Goal: Task Accomplishment & Management: Manage account settings

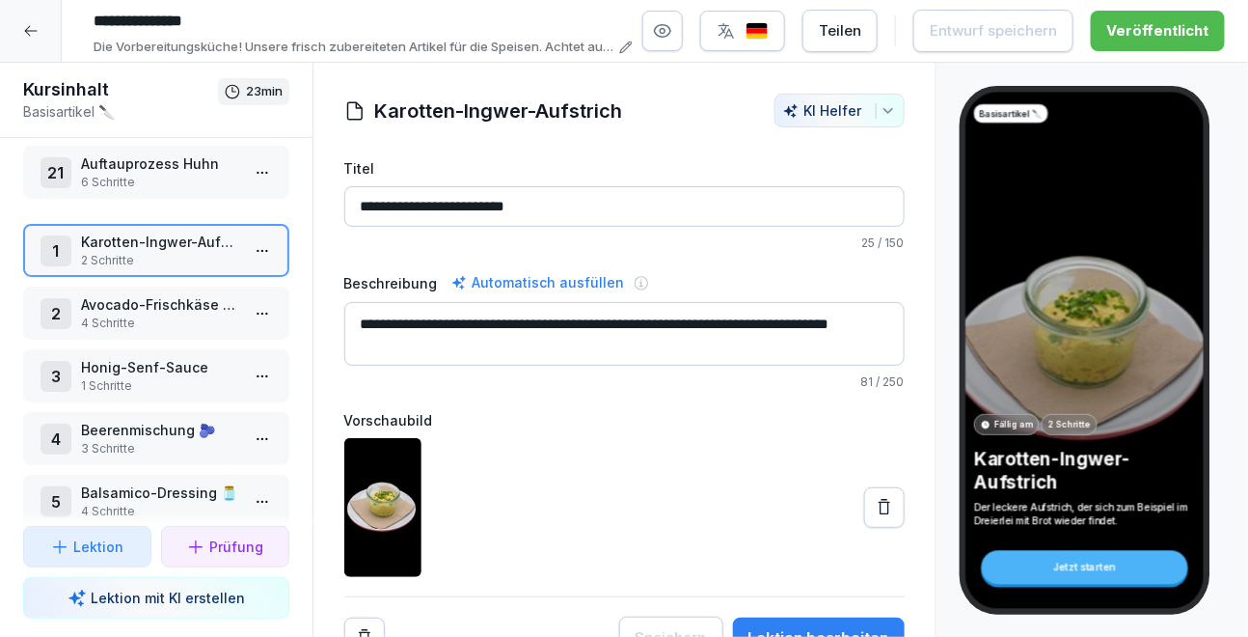
drag, startPoint x: 141, startPoint y: 348, endPoint x: 147, endPoint y: 146, distance: 202.6
click at [147, 153] on p "Auftauprozess Huhn" at bounding box center [160, 163] width 158 height 20
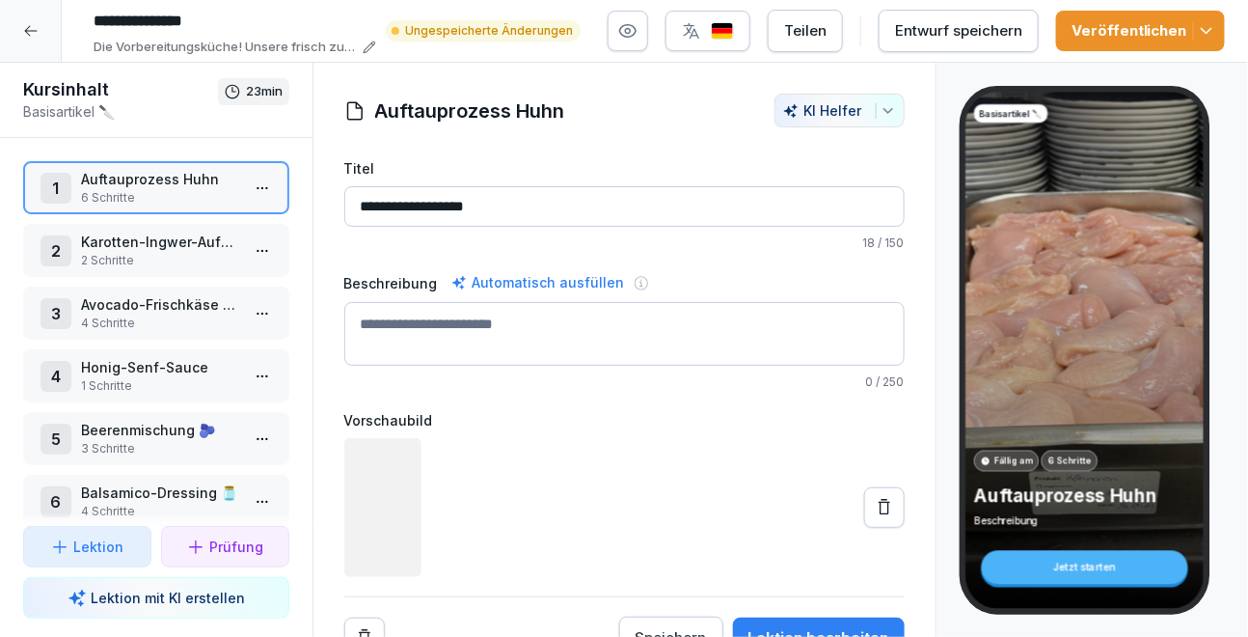
click at [982, 30] on div "Entwurf speichern" at bounding box center [958, 30] width 127 height 21
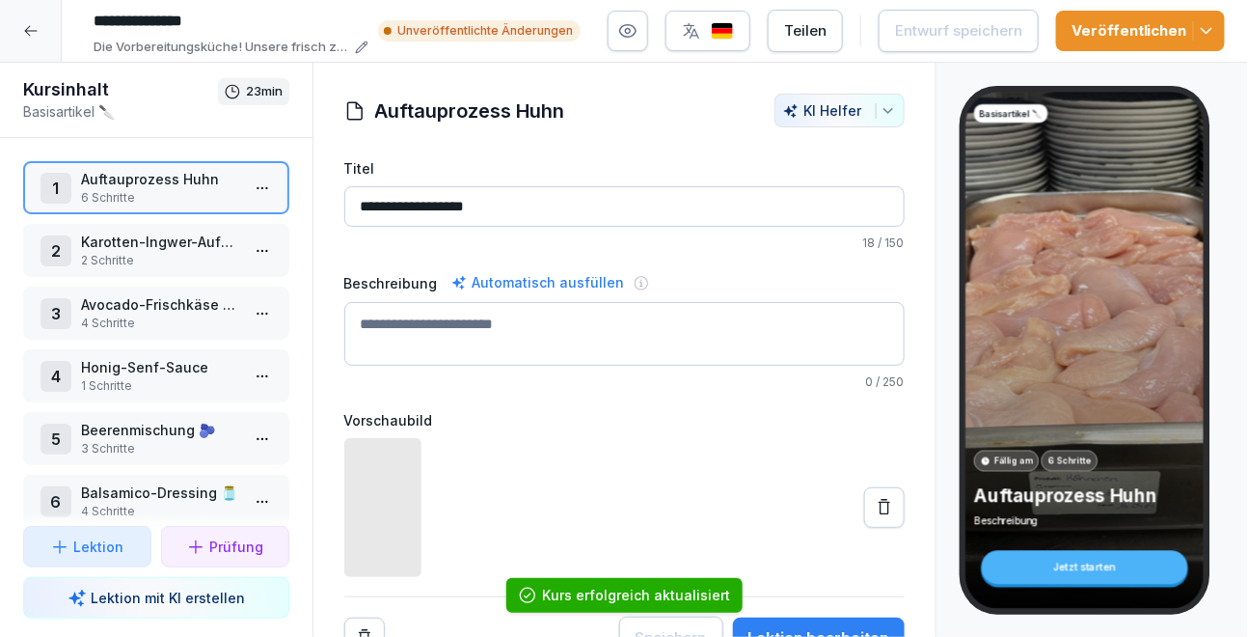
click at [1201, 40] on icon "button" at bounding box center [1206, 30] width 19 height 19
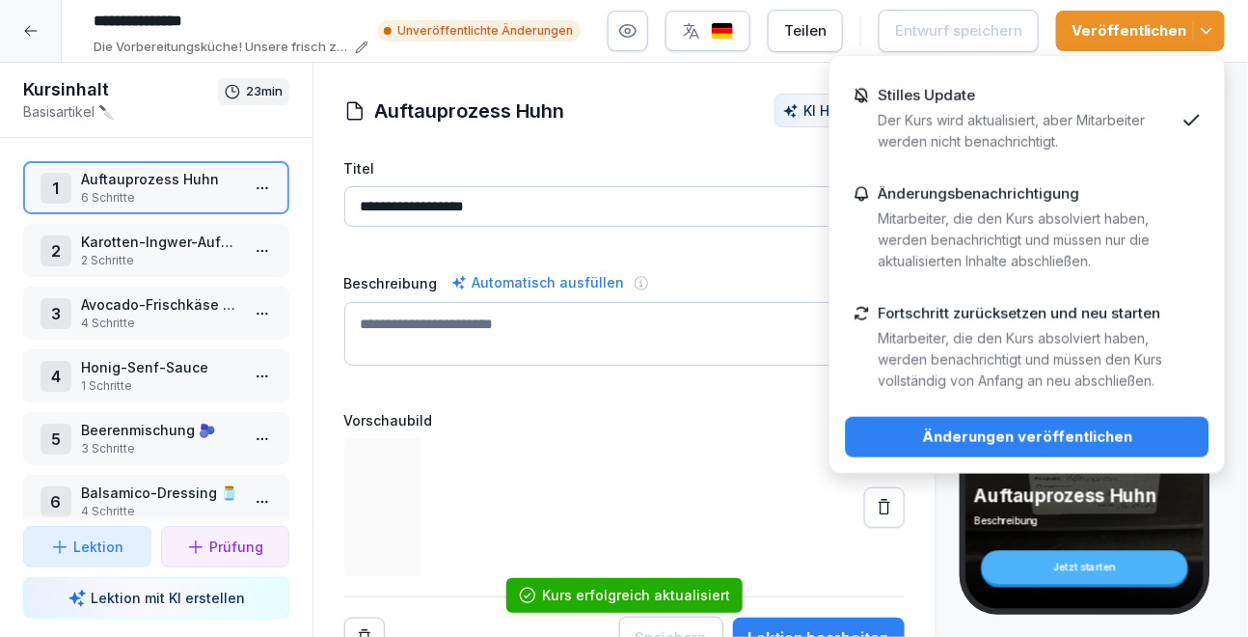
click at [1016, 427] on div "Änderungen veröffentlichen" at bounding box center [1027, 436] width 333 height 21
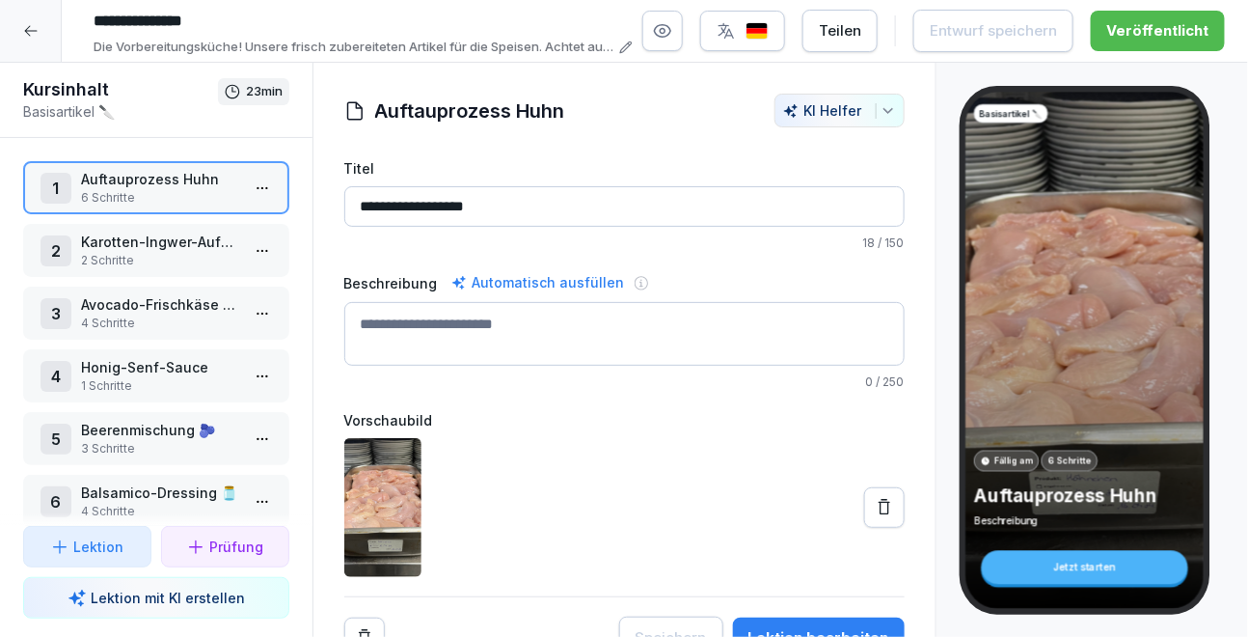
click at [41, 29] on div at bounding box center [31, 31] width 62 height 62
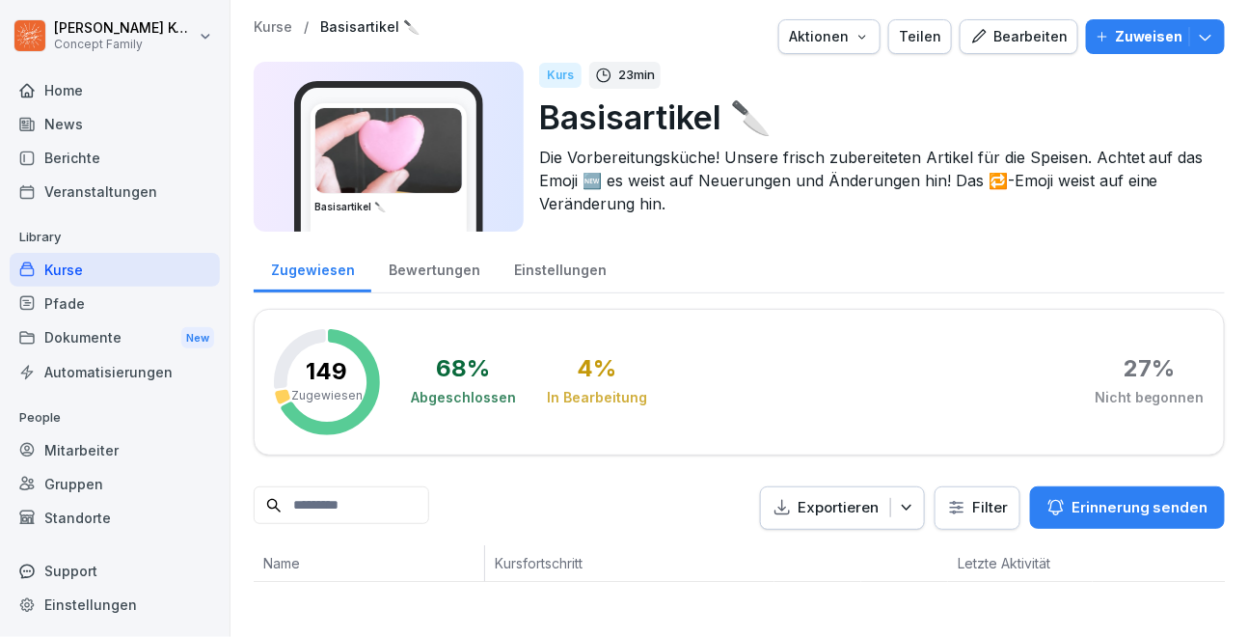
click at [63, 262] on div "Kurse" at bounding box center [115, 270] width 210 height 34
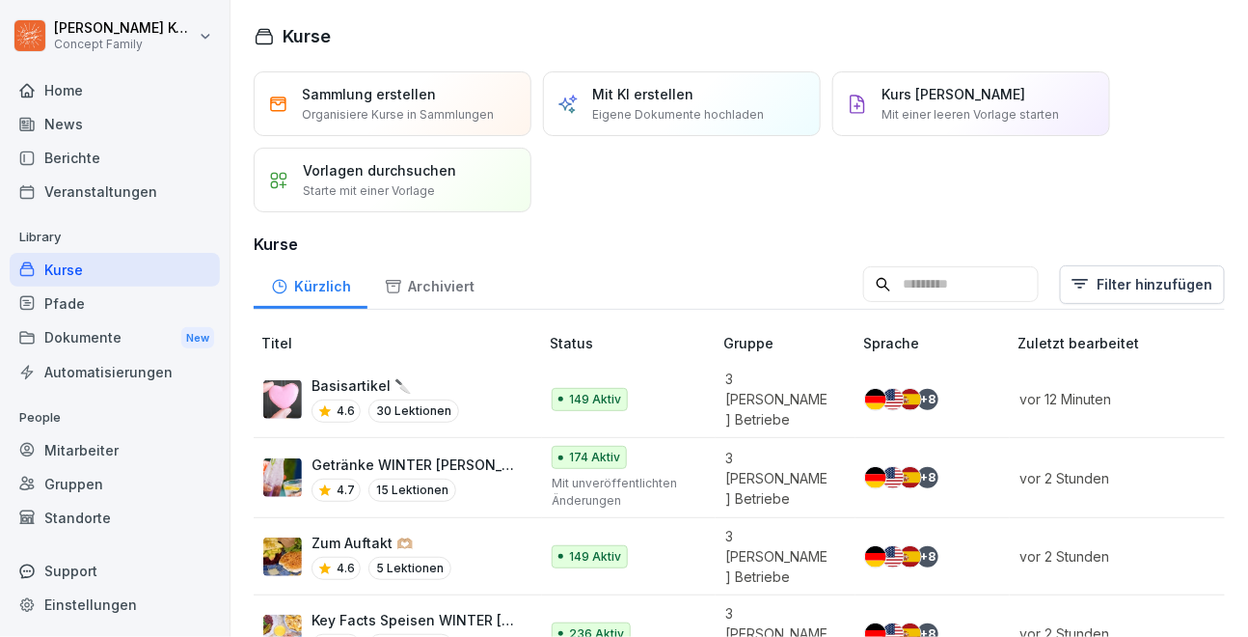
scroll to position [58, 0]
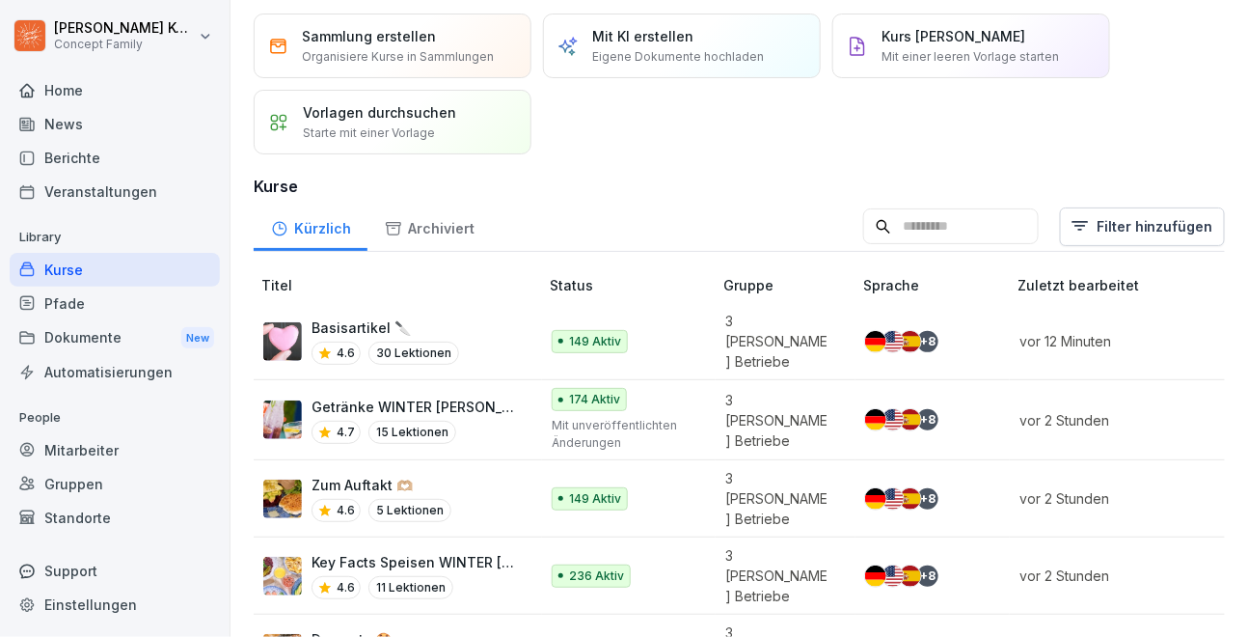
click at [628, 417] on p "Mit unveröffentlichten Änderungen" at bounding box center [622, 434] width 141 height 35
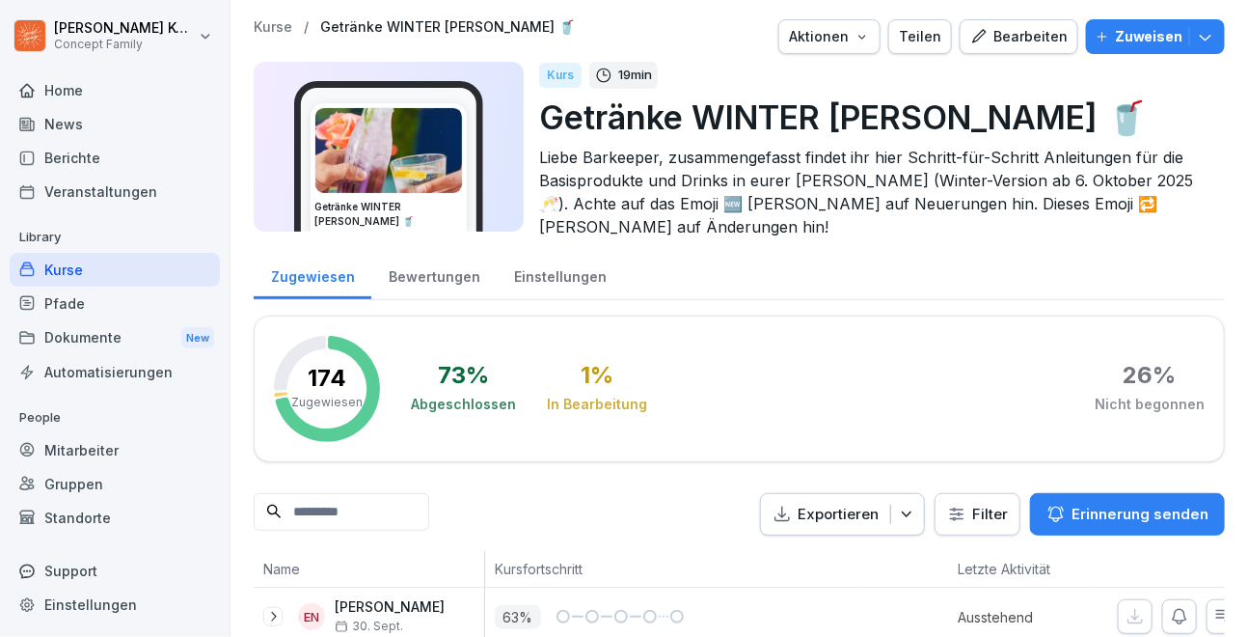
click at [1010, 44] on div "Bearbeiten" at bounding box center [1018, 36] width 97 height 21
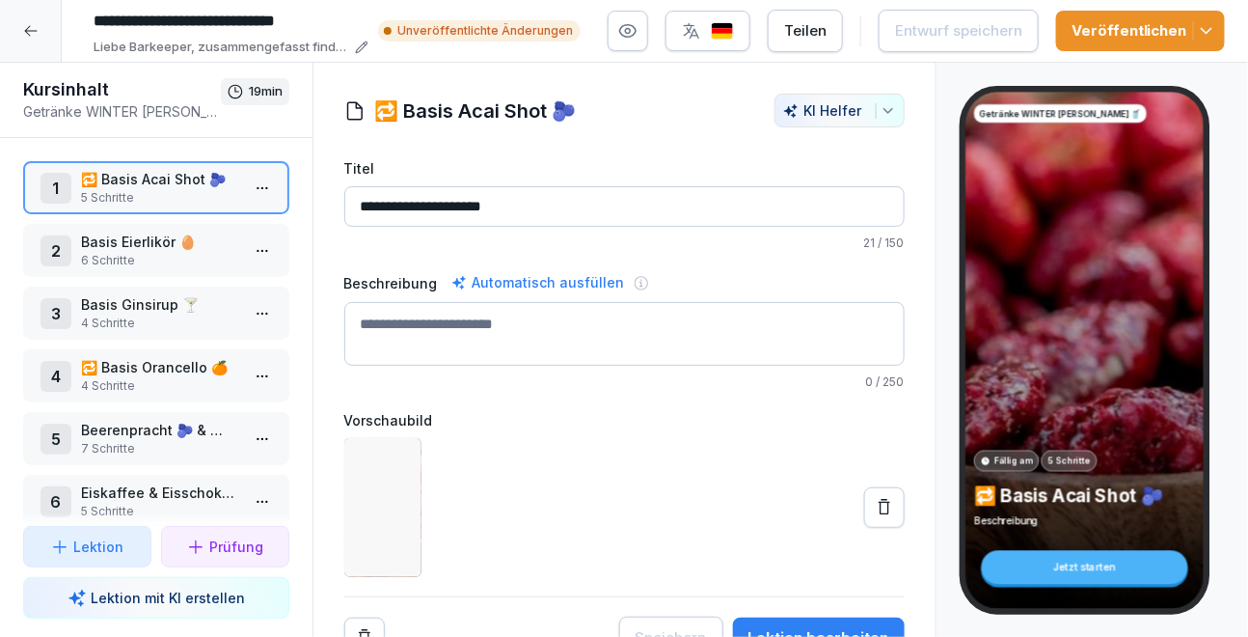
click at [1213, 42] on button "Veröffentlichen" at bounding box center [1140, 31] width 169 height 41
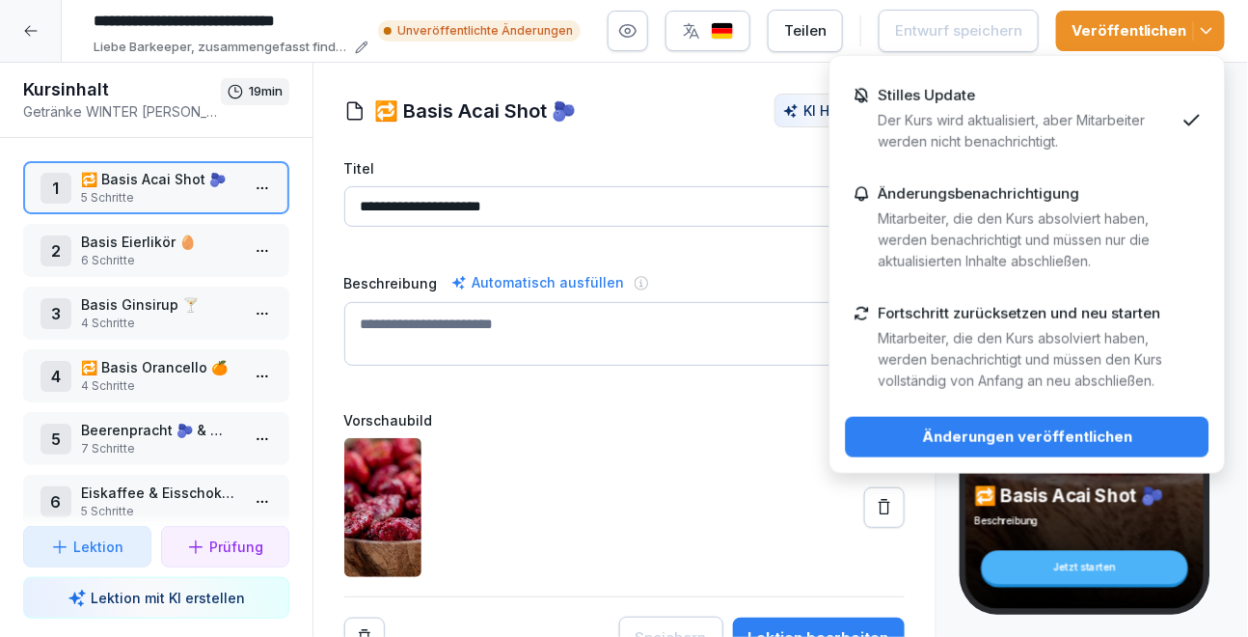
click at [974, 447] on button "Änderungen veröffentlichen" at bounding box center [1028, 437] width 364 height 41
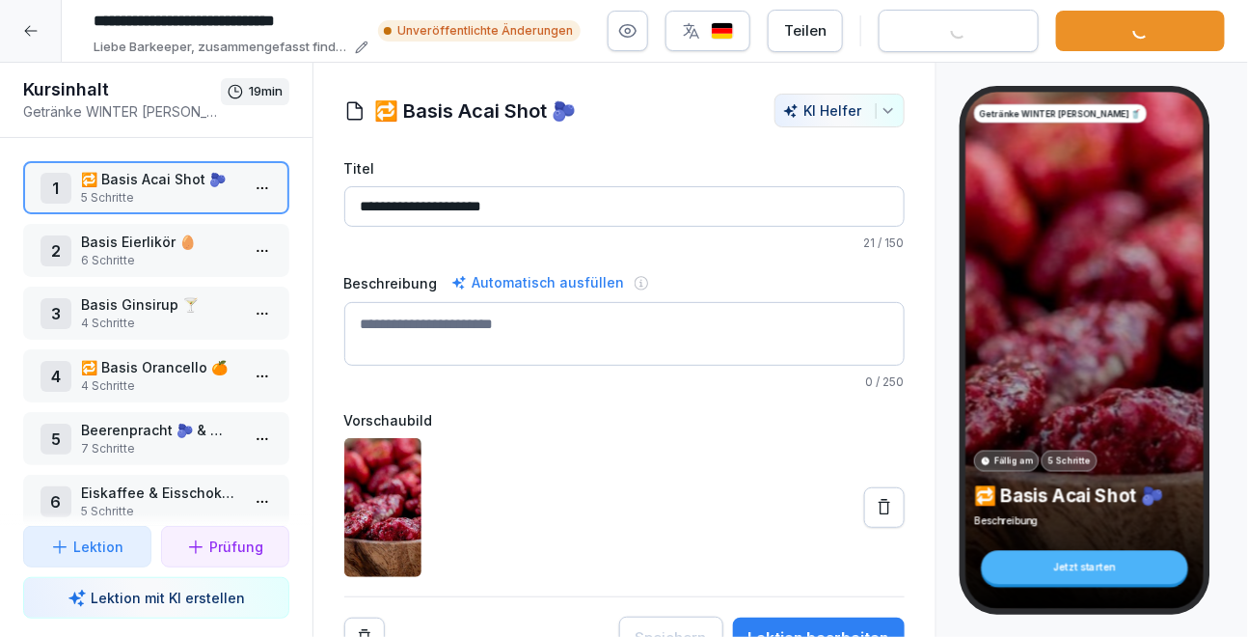
click at [35, 34] on icon at bounding box center [30, 30] width 15 height 15
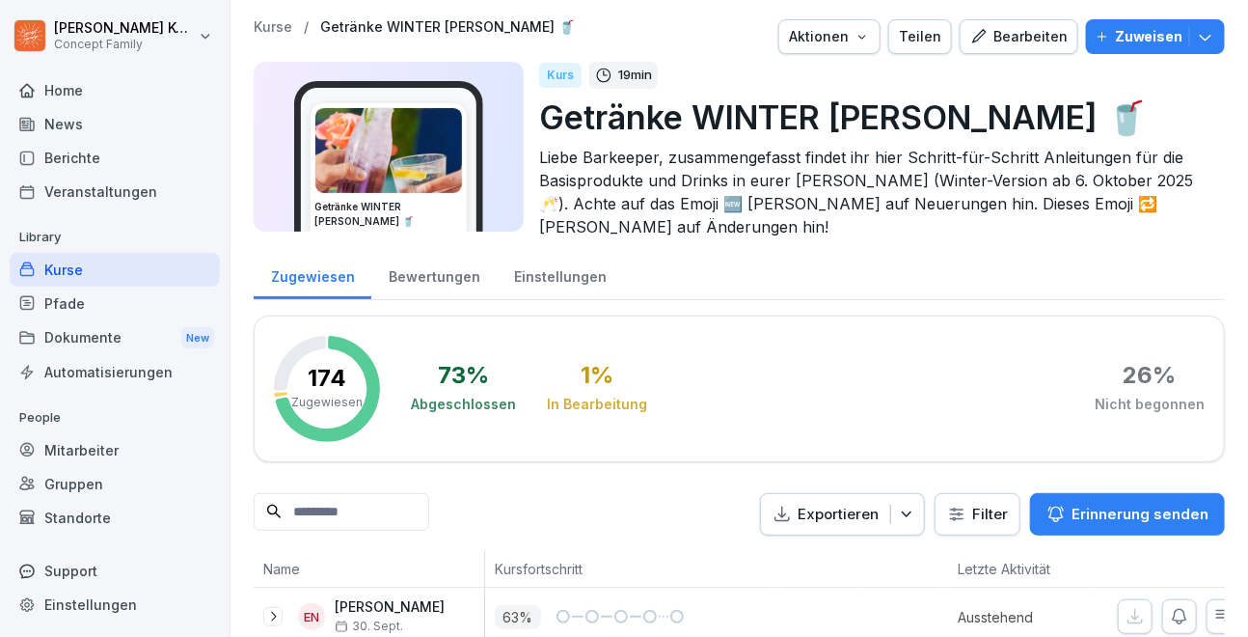
click at [35, 34] on html "Jana Komarov Concept Family Home News Berichte Veranstaltungen Library Kurse Pf…" at bounding box center [624, 318] width 1248 height 637
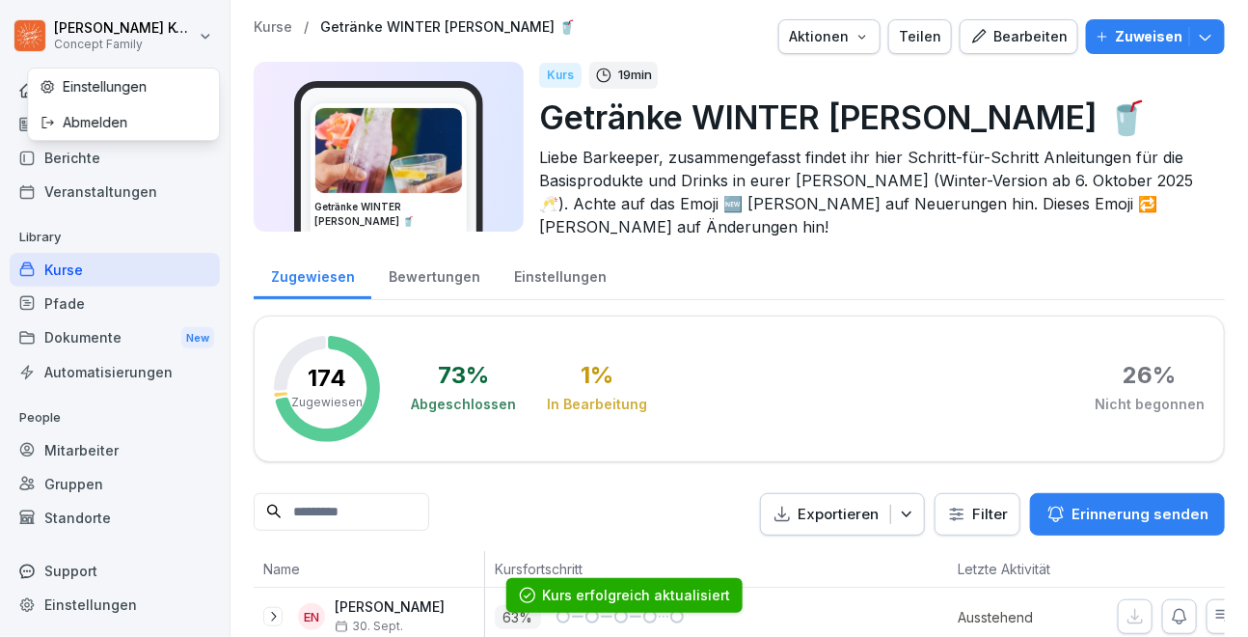
click at [457, 271] on html "Jana Komarov Concept Family Home News Berichte Veranstaltungen Library Kurse Pf…" at bounding box center [624, 318] width 1248 height 637
click at [412, 274] on div "Bewertungen" at bounding box center [433, 274] width 125 height 49
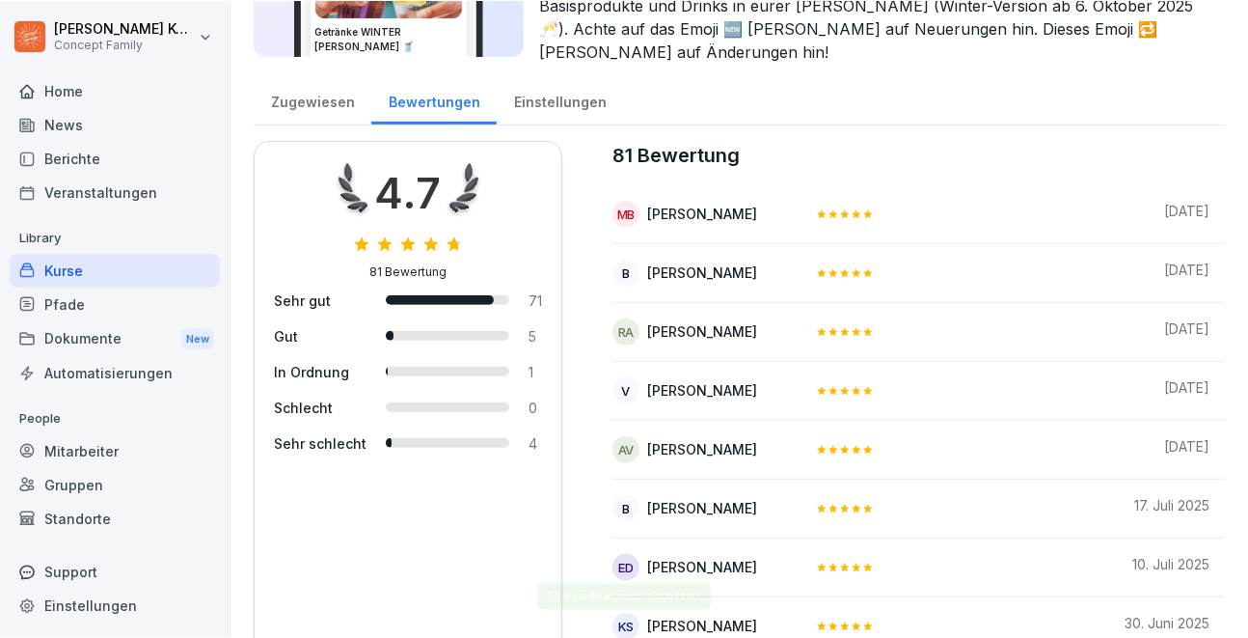
scroll to position [143, 0]
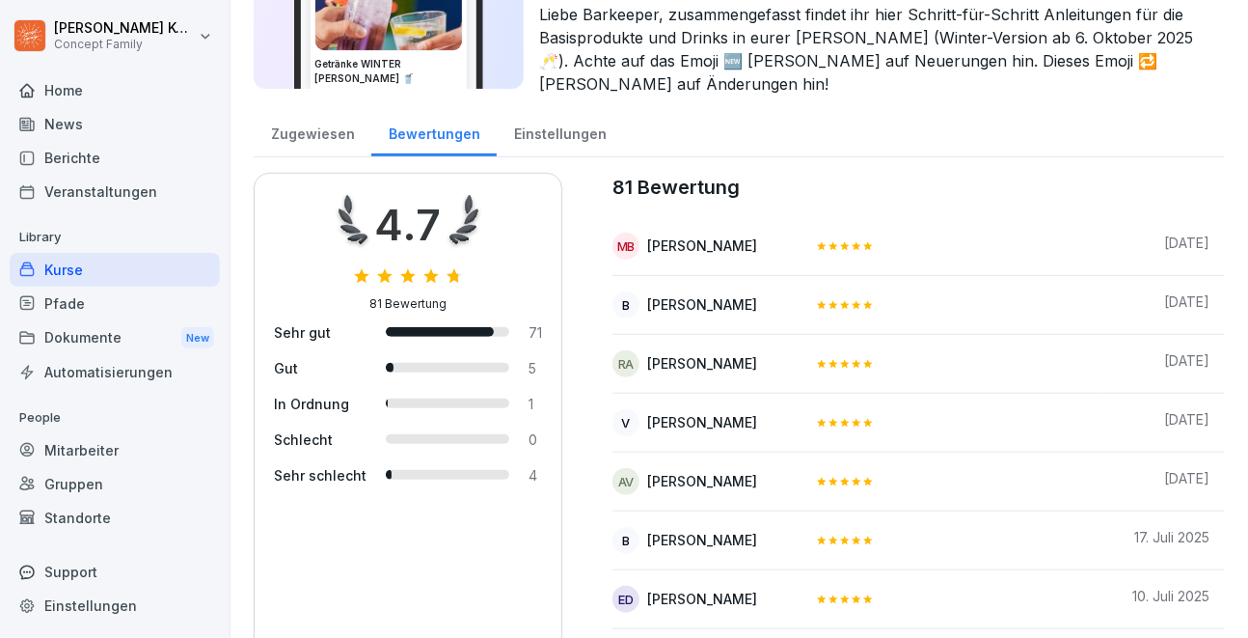
click at [81, 454] on div "Mitarbeiter" at bounding box center [115, 450] width 210 height 34
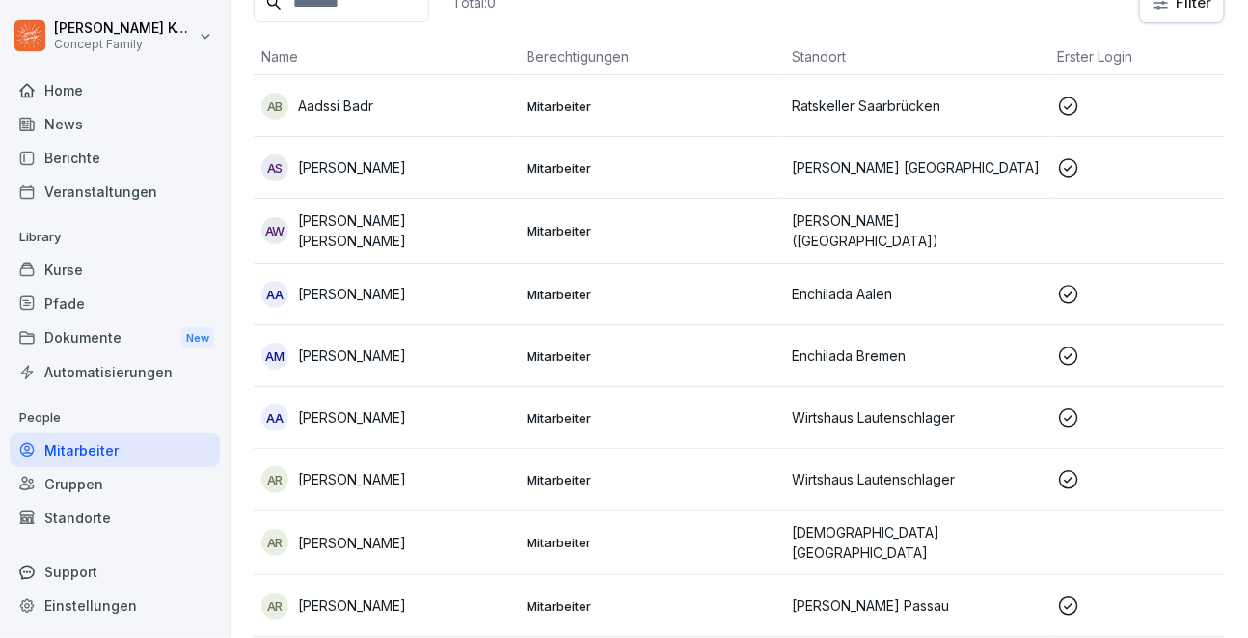
scroll to position [19, 0]
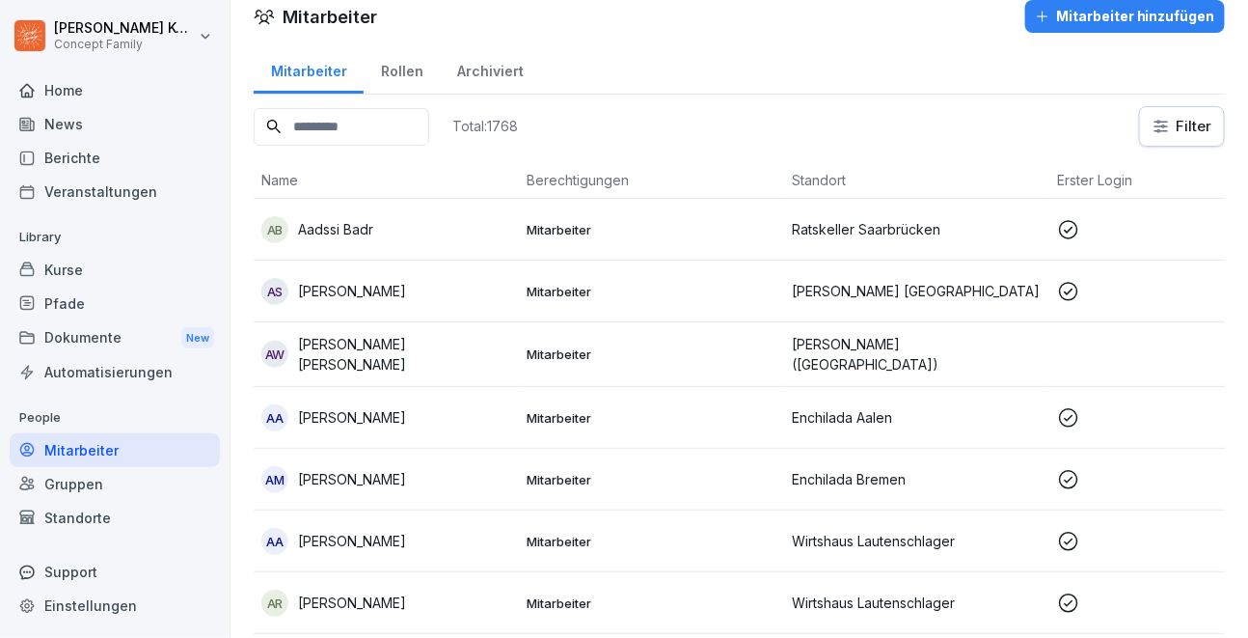
click at [70, 488] on div "Gruppen" at bounding box center [115, 484] width 210 height 34
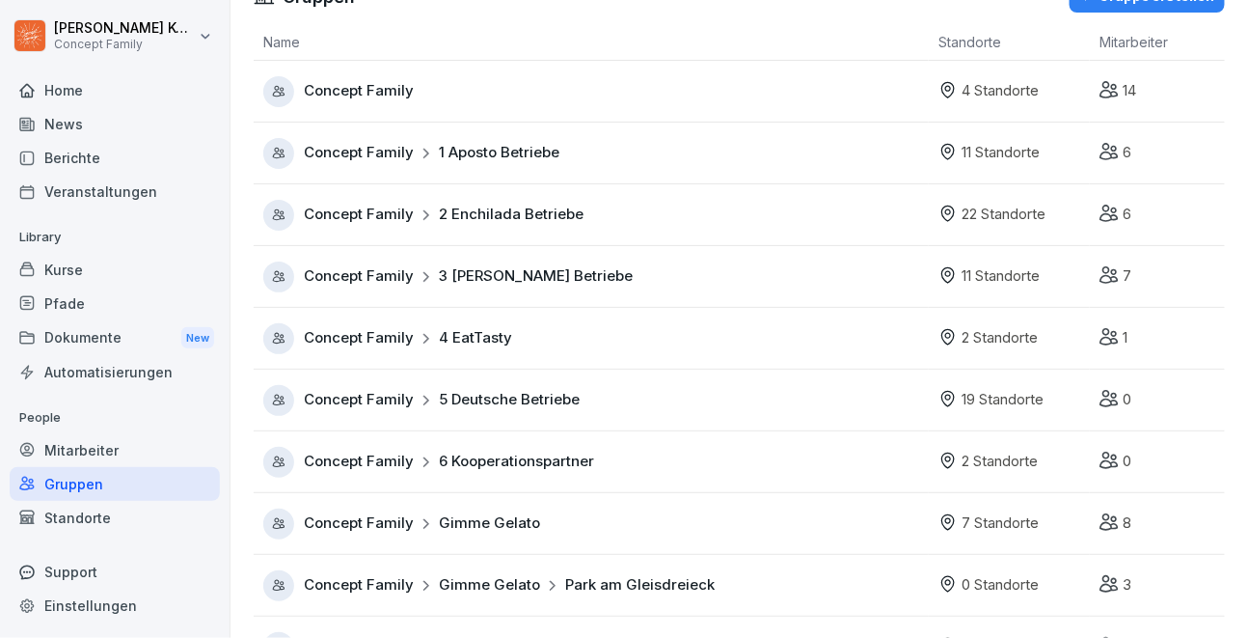
scroll to position [43, 0]
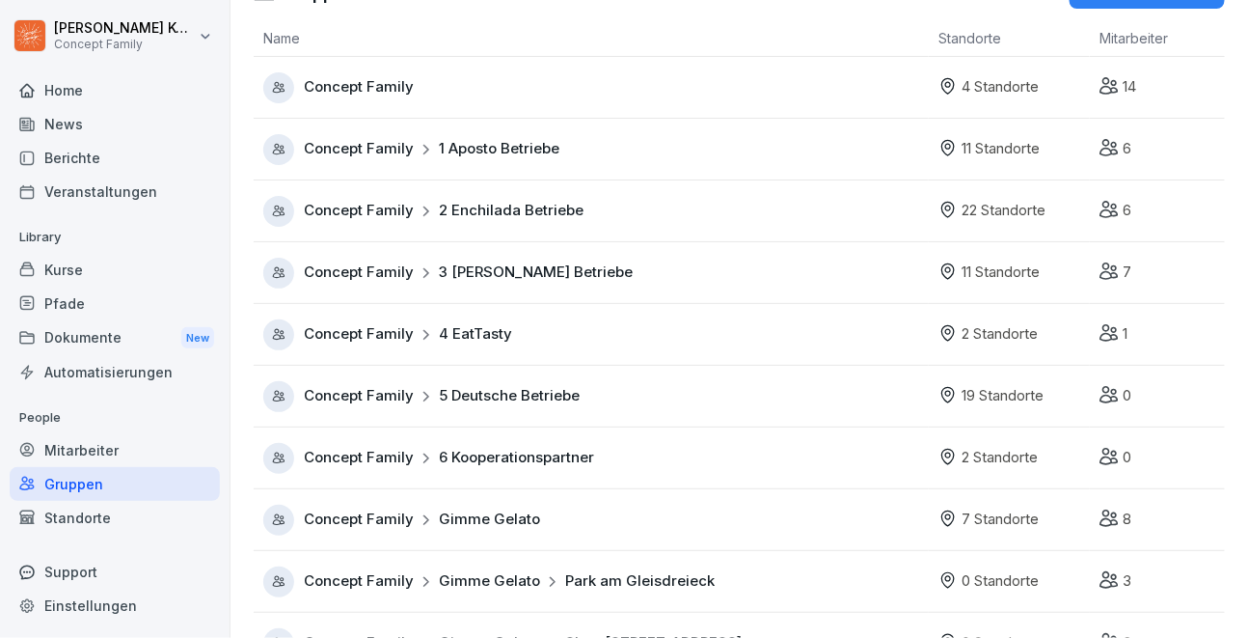
click at [529, 274] on span "3 [PERSON_NAME] Betriebe" at bounding box center [536, 272] width 194 height 22
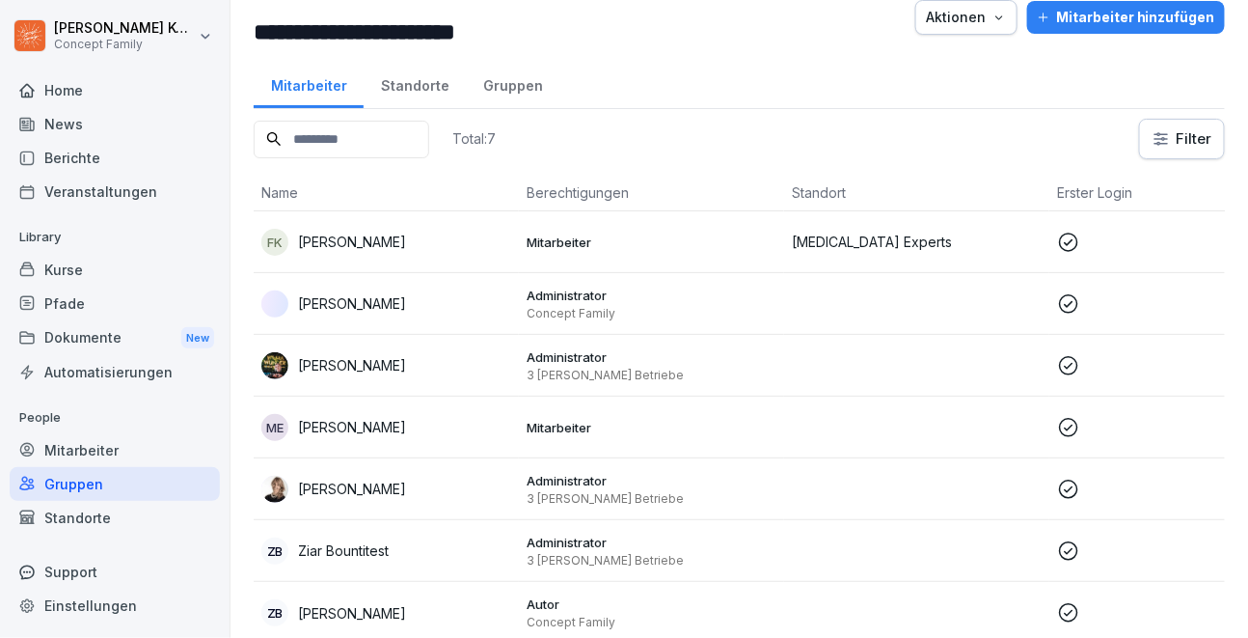
click at [419, 79] on div "Standorte" at bounding box center [415, 83] width 102 height 49
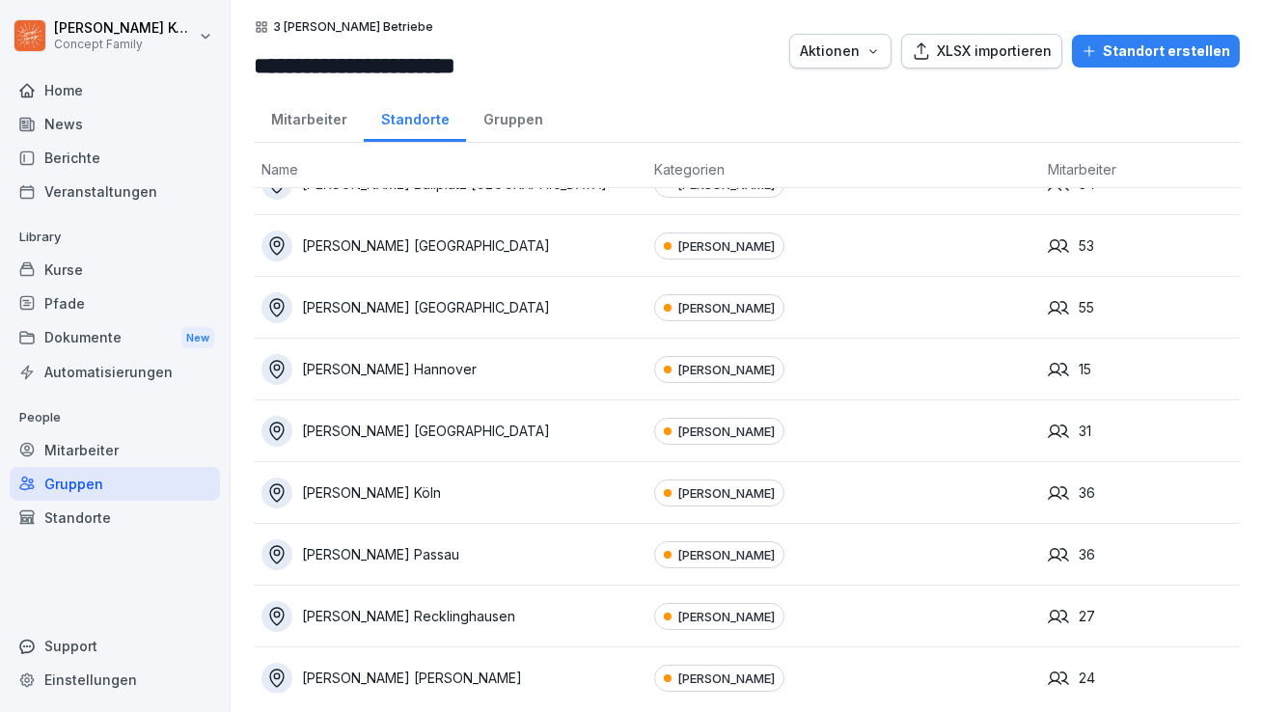
scroll to position [175, 0]
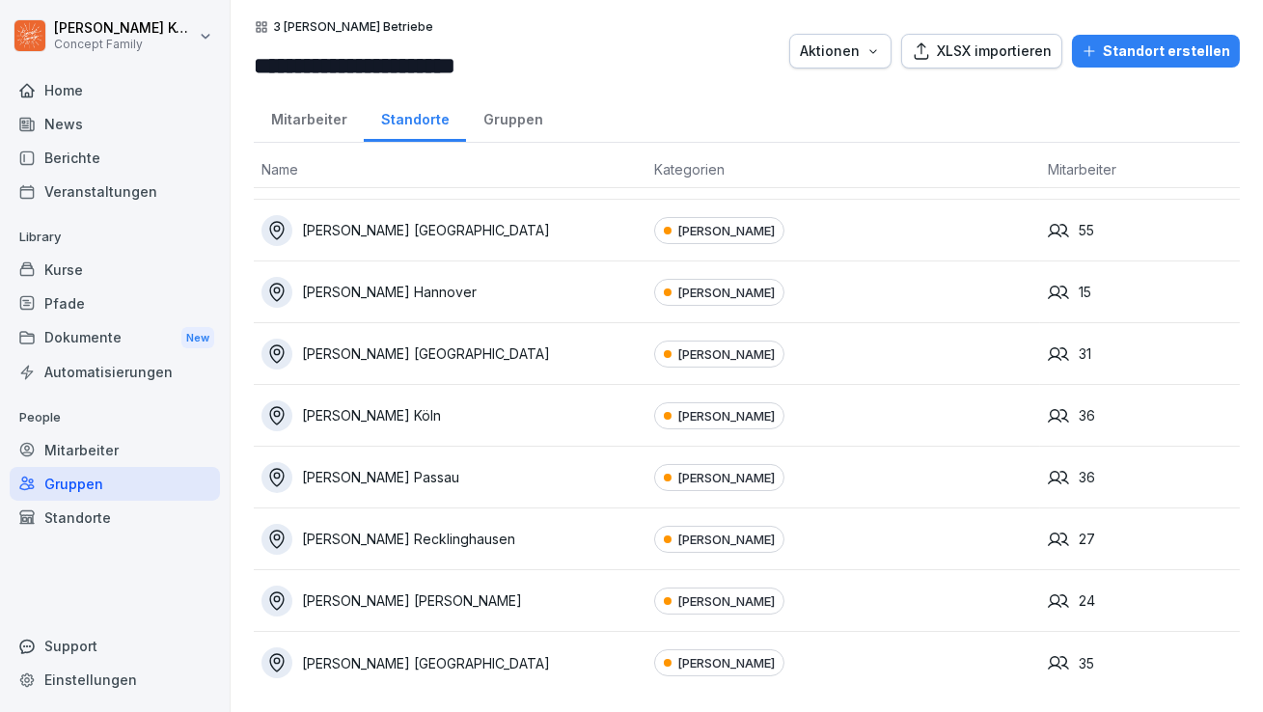
click at [67, 273] on div "Kurse" at bounding box center [115, 270] width 210 height 34
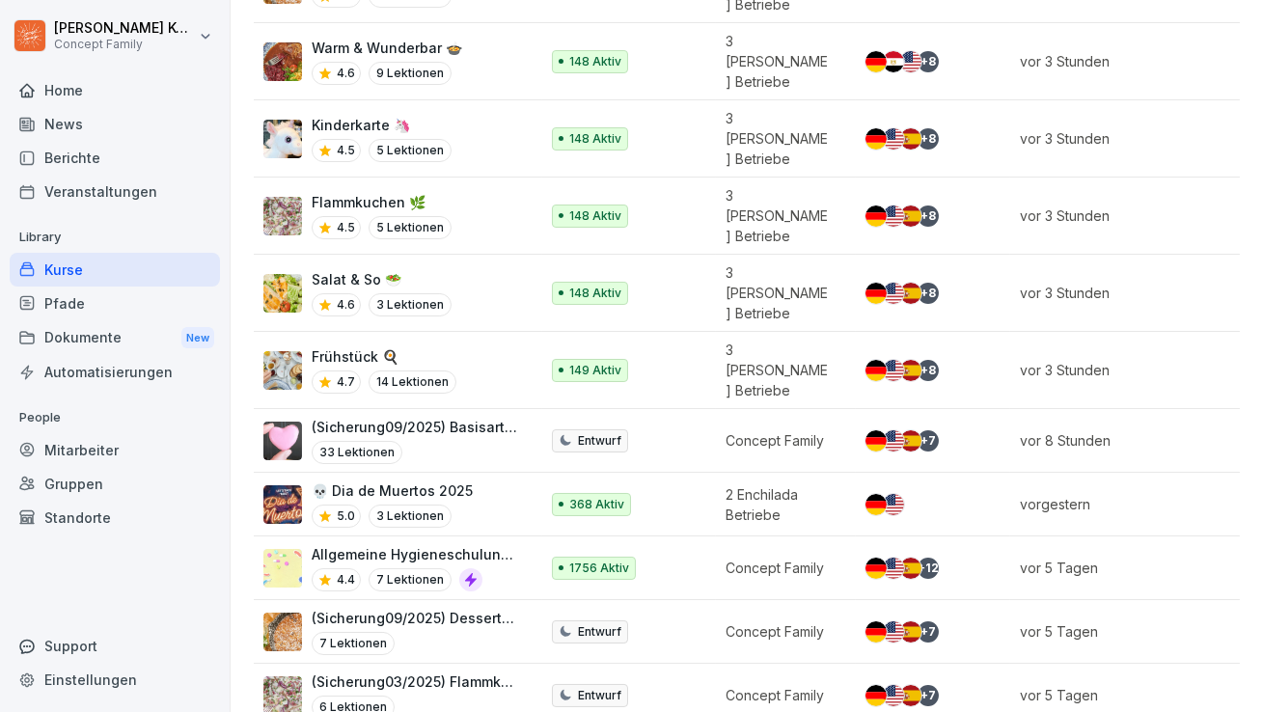
scroll to position [722, 0]
click at [471, 481] on div "💀 Dia de Muertos 2025 5.0 3 Lektionen" at bounding box center [391, 504] width 256 height 47
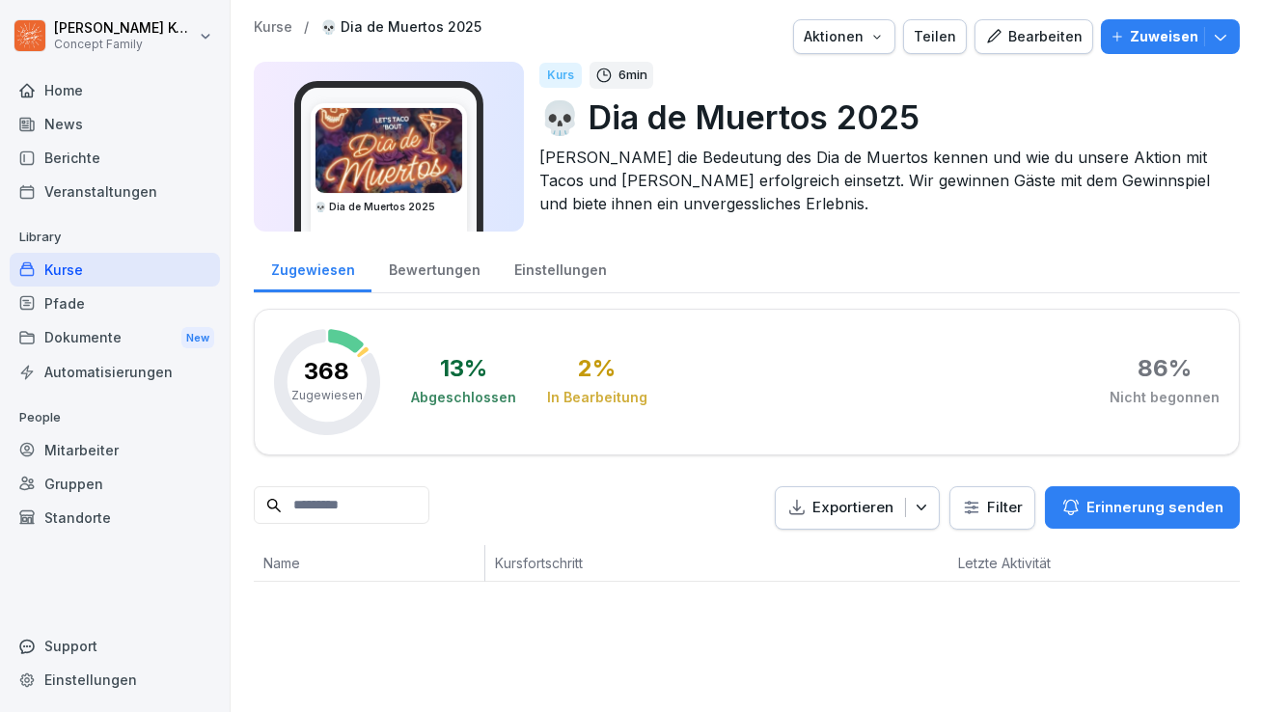
click at [432, 285] on div "Bewertungen" at bounding box center [433, 267] width 125 height 49
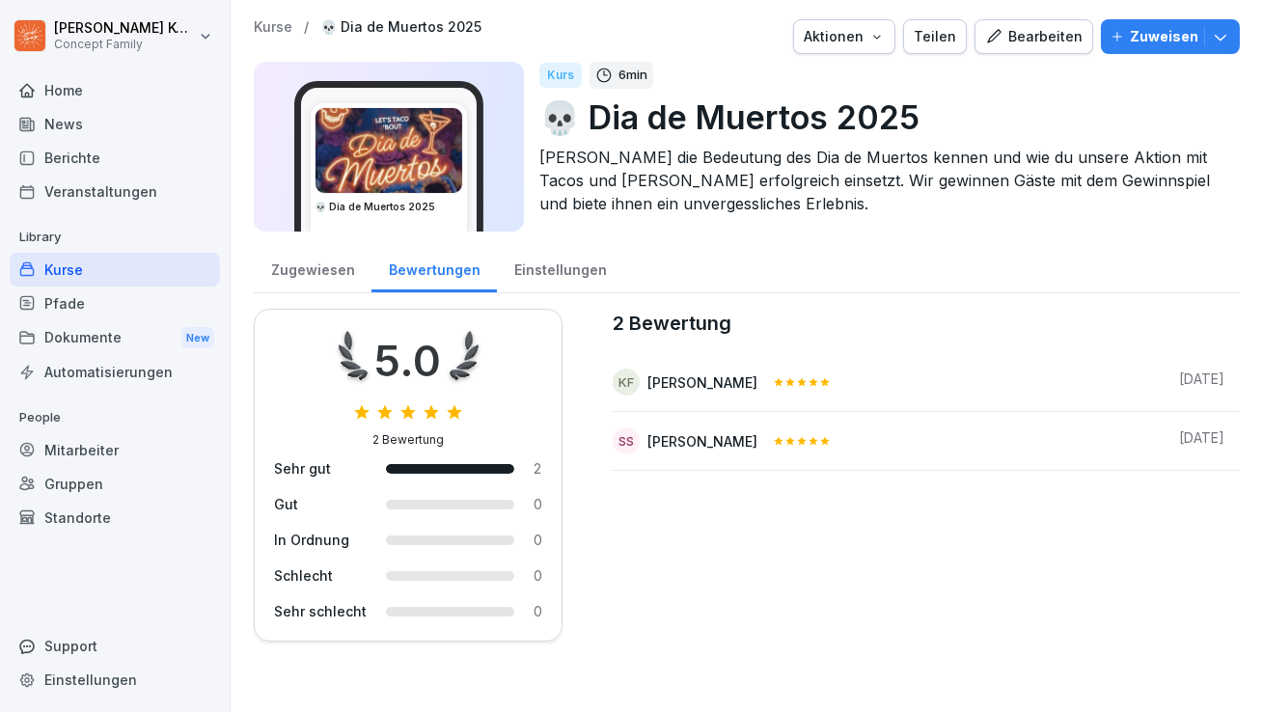
click at [82, 271] on div "Kurse" at bounding box center [115, 270] width 210 height 34
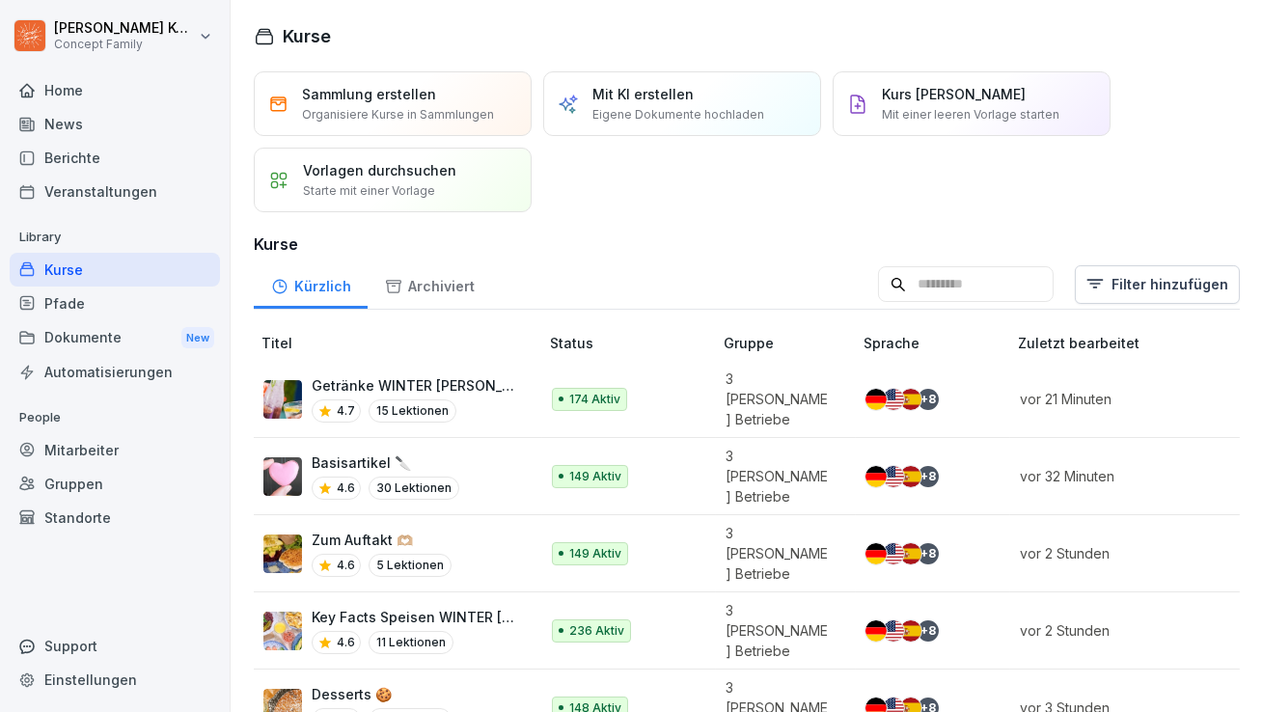
click at [431, 387] on p "Getränke WINTER [PERSON_NAME] 🥤" at bounding box center [415, 385] width 207 height 20
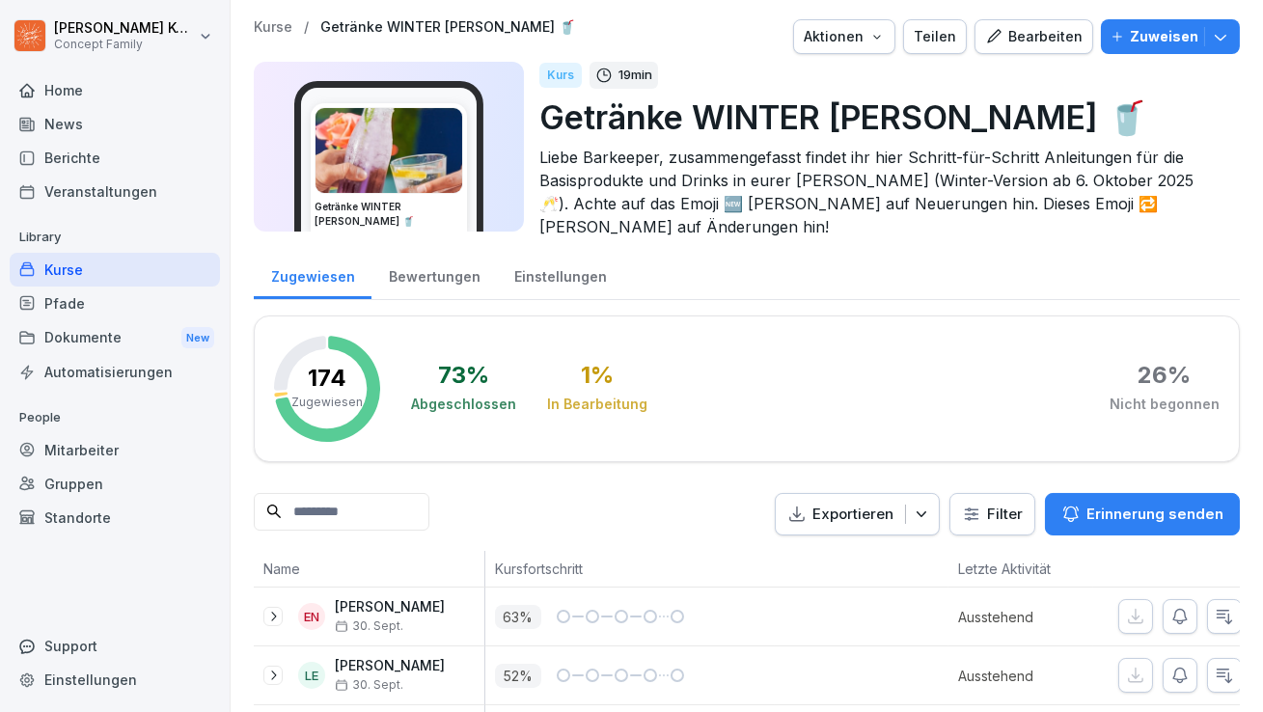
click at [418, 262] on div "Bewertungen" at bounding box center [433, 274] width 125 height 49
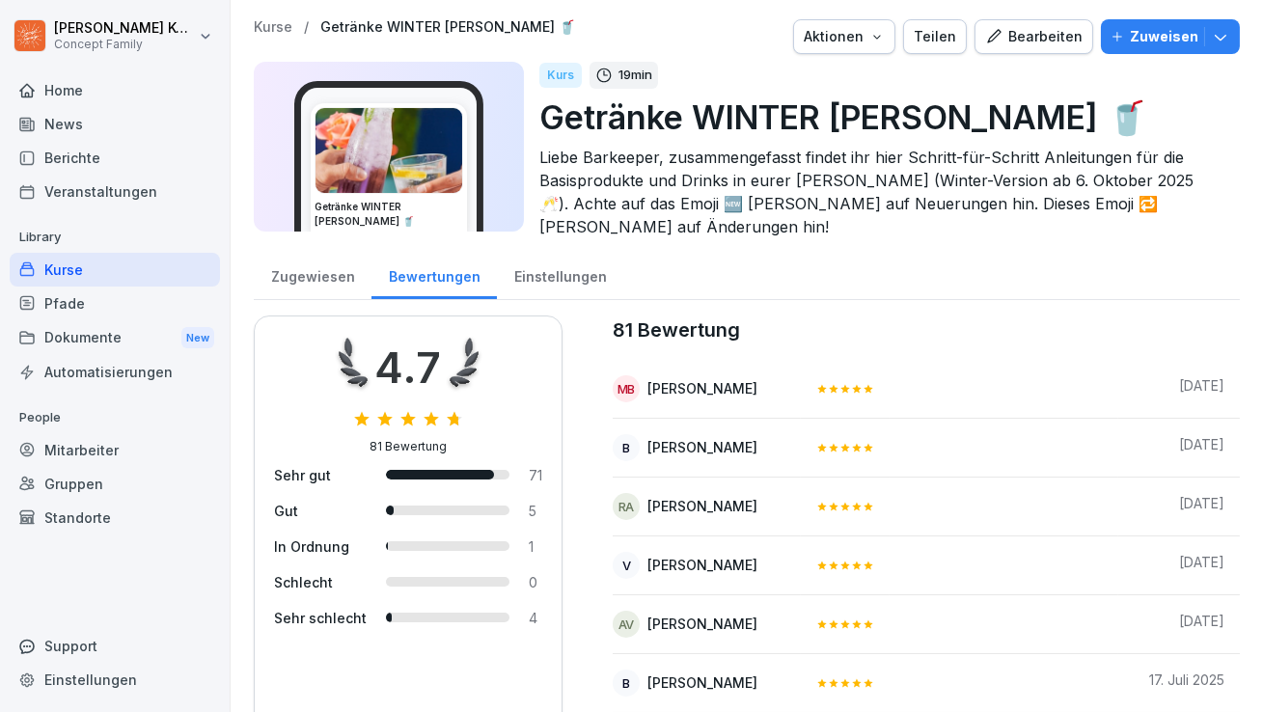
click at [120, 273] on div "Kurse" at bounding box center [115, 270] width 210 height 34
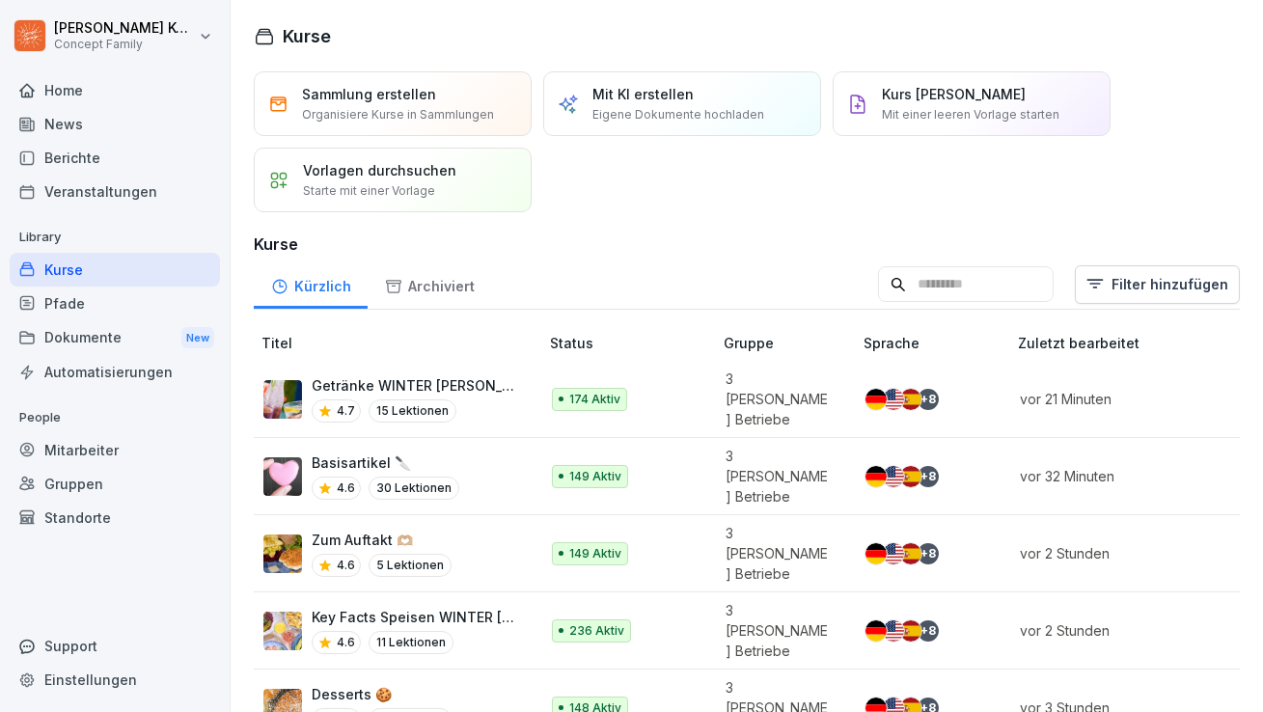
scroll to position [74, 0]
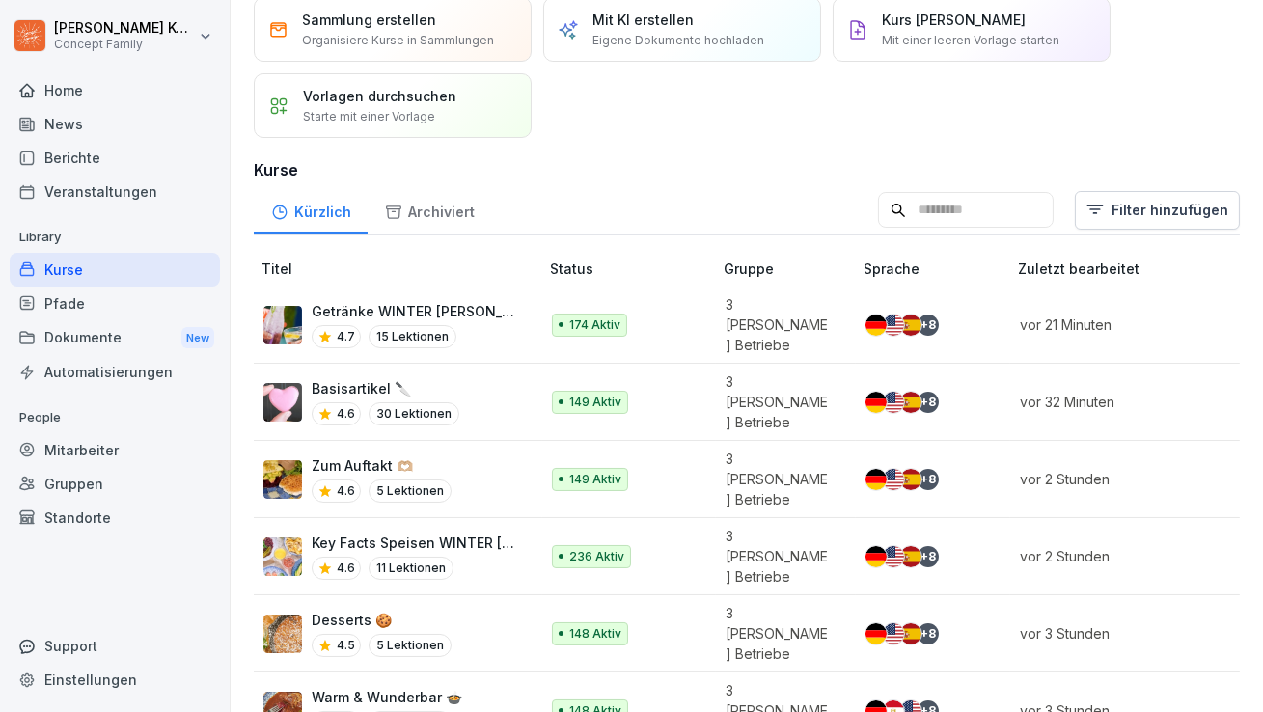
click at [498, 455] on div "Zum Auftakt 🫶🏼 4.6 5 Lektionen" at bounding box center [391, 478] width 256 height 47
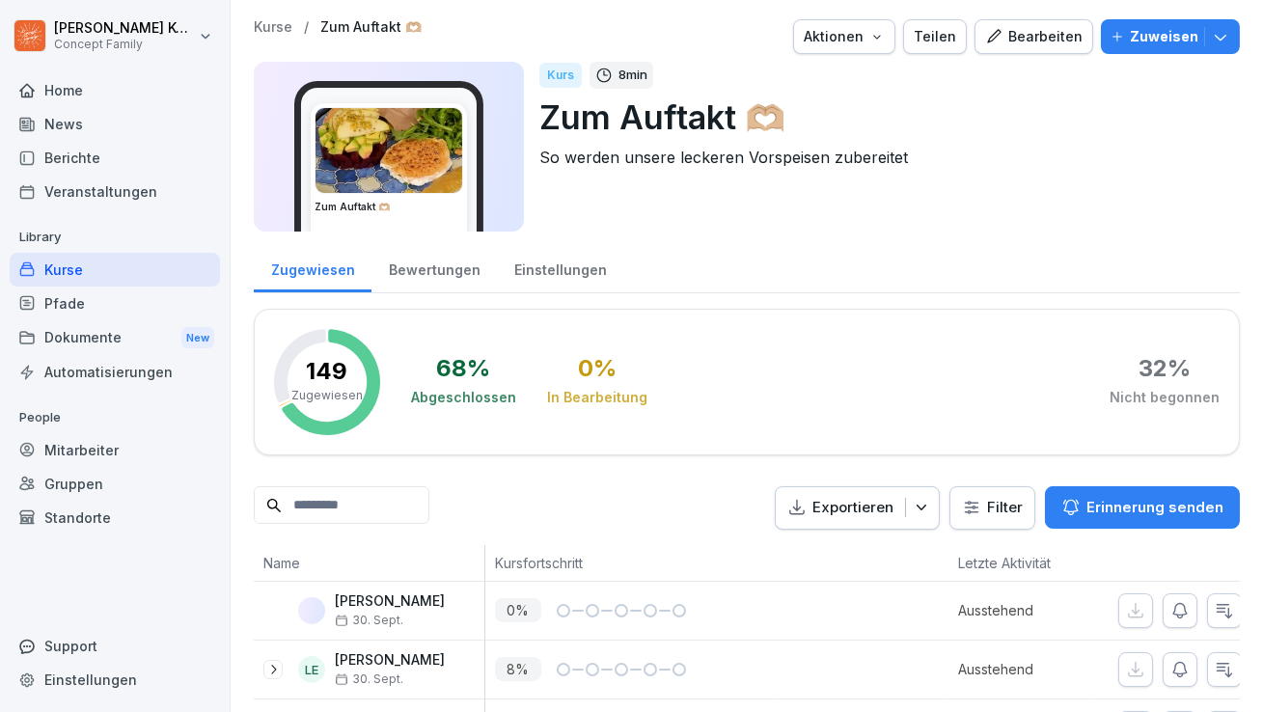
click at [420, 285] on div "Bewertungen" at bounding box center [433, 267] width 125 height 49
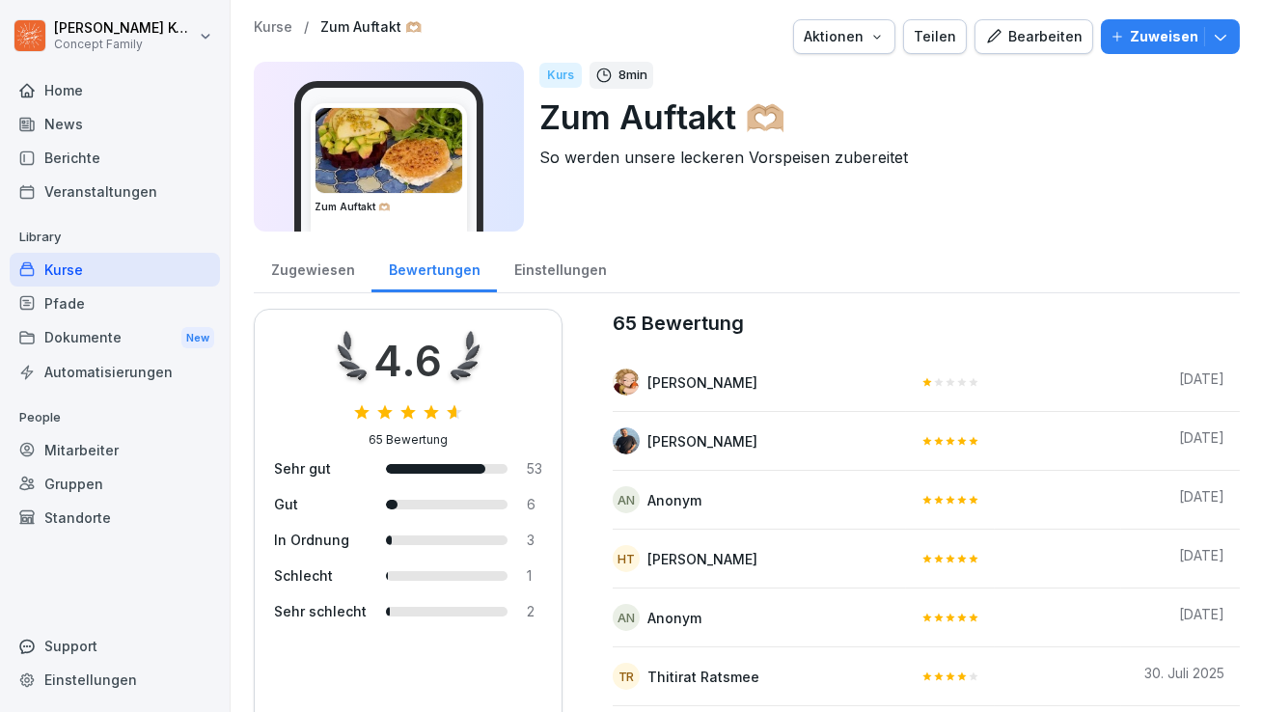
click at [86, 270] on div "Kurse" at bounding box center [115, 270] width 210 height 34
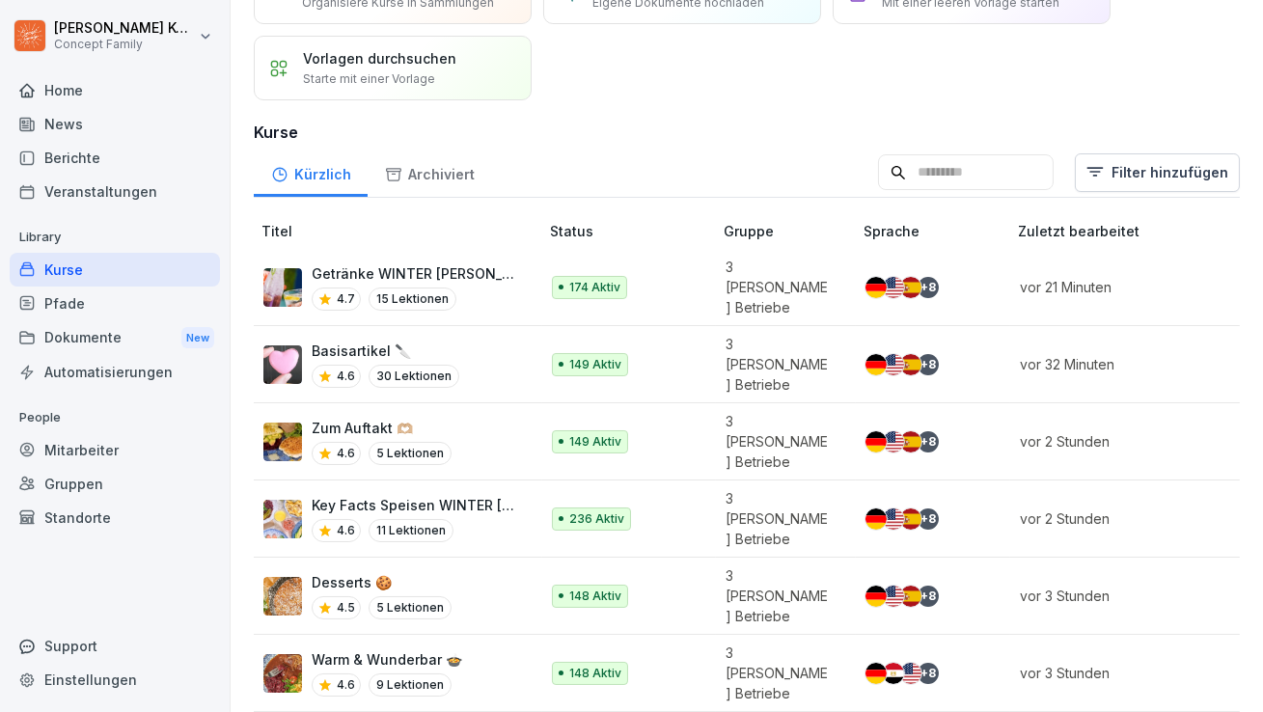
scroll to position [230, 0]
